Goal: Task Accomplishment & Management: Complete application form

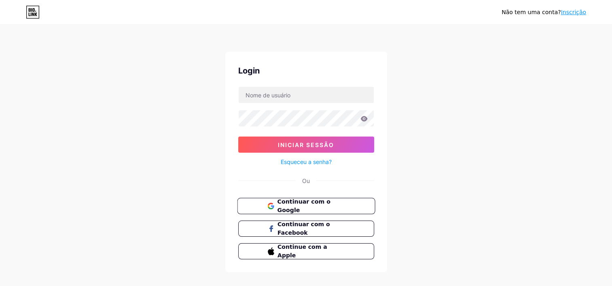
click at [309, 210] on button "Continuar com o Google" at bounding box center [306, 206] width 138 height 17
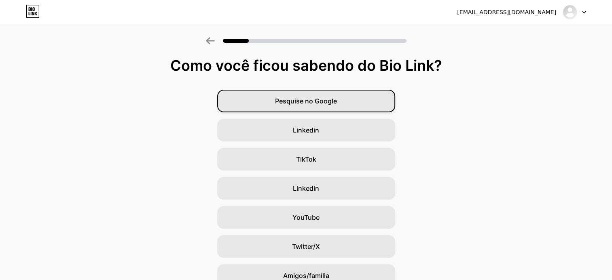
click at [343, 101] on div "Pesquise no Google" at bounding box center [306, 101] width 178 height 23
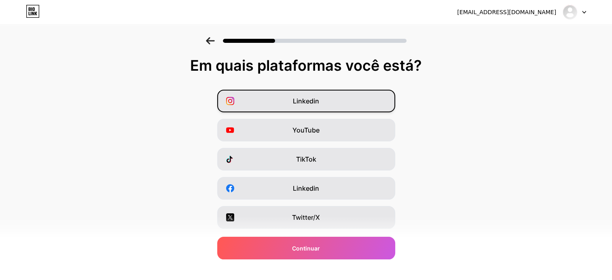
click at [354, 107] on div "Linkedin" at bounding box center [306, 101] width 178 height 23
click at [322, 106] on div "Linkedin" at bounding box center [306, 101] width 178 height 23
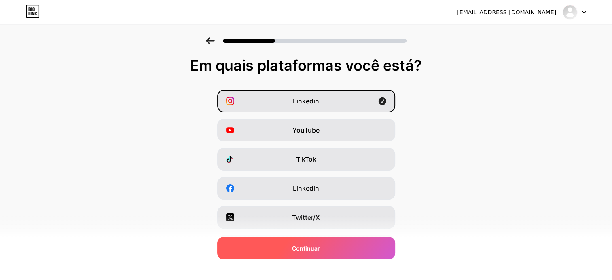
click at [328, 254] on div "Continuar" at bounding box center [306, 248] width 178 height 23
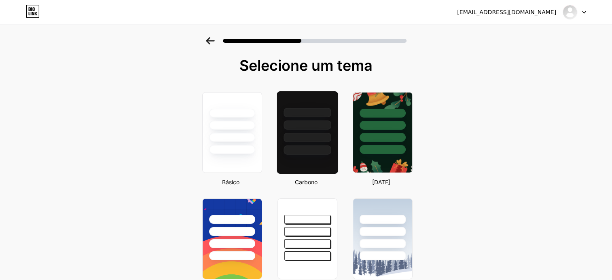
click at [301, 139] on div at bounding box center [306, 137] width 47 height 9
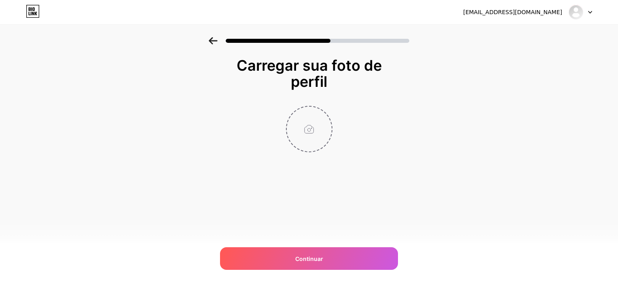
click at [304, 130] on input "file" at bounding box center [309, 129] width 45 height 45
type input "C:\fakepath\ChatGPT Image [DATE], 20_26_38.png"
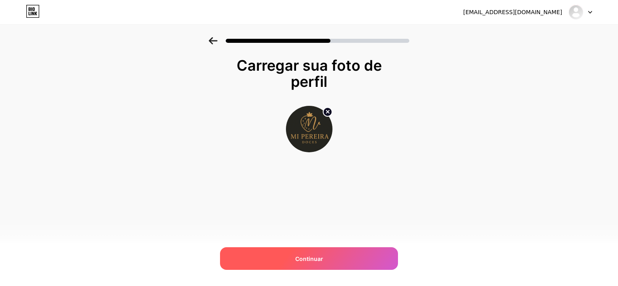
click at [342, 259] on div "Continuar" at bounding box center [309, 258] width 178 height 23
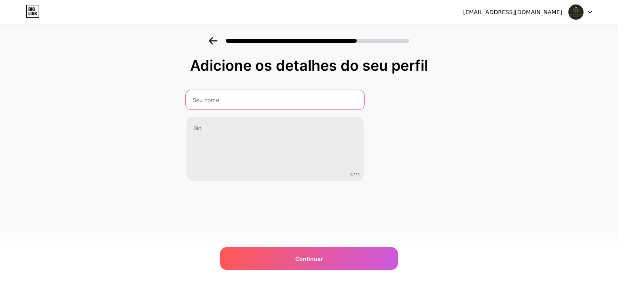
click at [226, 99] on input "text" at bounding box center [275, 99] width 179 height 19
type input "[PERSON_NAME]"
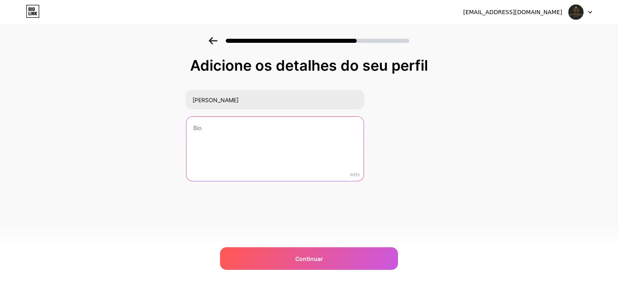
click at [209, 144] on textarea at bounding box center [274, 149] width 177 height 65
paste textarea "#E3C98C"
type textarea "#E3C98C"
drag, startPoint x: 220, startPoint y: 127, endPoint x: 173, endPoint y: 125, distance: 47.4
click at [173, 125] on div "Adicione os detalhes do seu perfil [PERSON_NAME] #E3C98C 7/255 Continuar Error" at bounding box center [309, 129] width 618 height 185
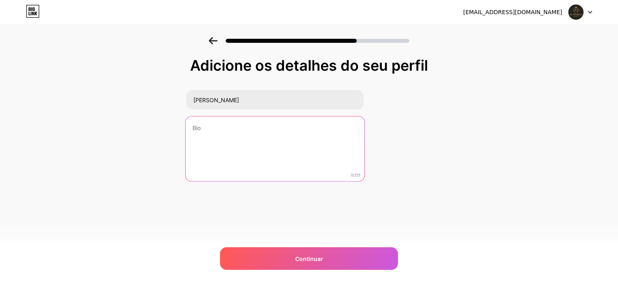
click at [192, 132] on textarea at bounding box center [275, 149] width 179 height 66
paste textarea "Feito com amor pra adoçar o seu dia 💕 Doces artesanais preparados com carinho e…"
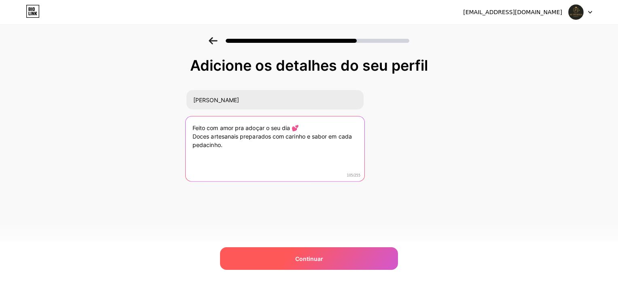
type textarea "Feito com amor pra adoçar o seu dia 💕 Doces artesanais preparados com carinho e…"
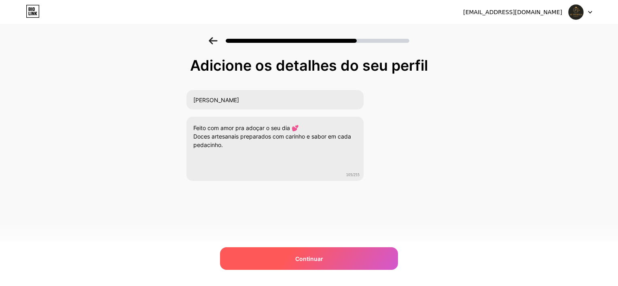
click at [292, 257] on div "Continuar" at bounding box center [309, 258] width 178 height 23
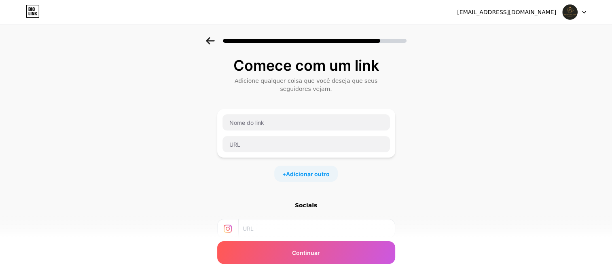
click at [277, 230] on input "text" at bounding box center [316, 229] width 147 height 18
